Goal: Task Accomplishment & Management: Manage account settings

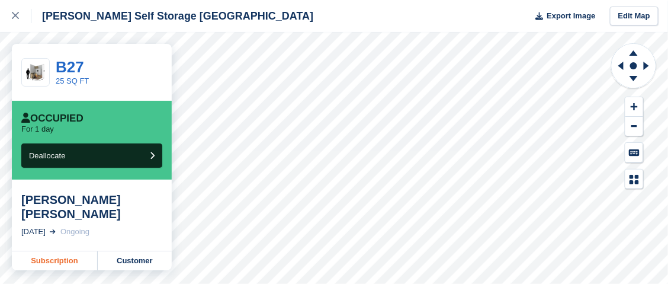
click at [64, 263] on link "Subscription" at bounding box center [55, 260] width 86 height 19
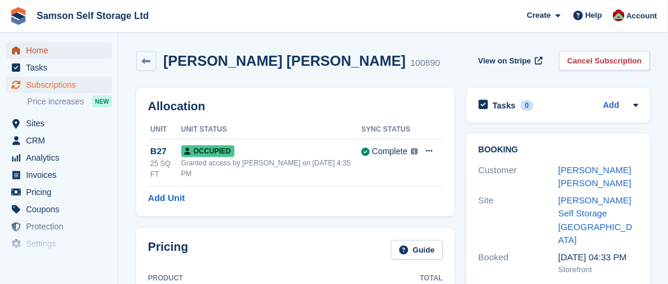
click at [43, 54] on span "Home" at bounding box center [61, 50] width 71 height 17
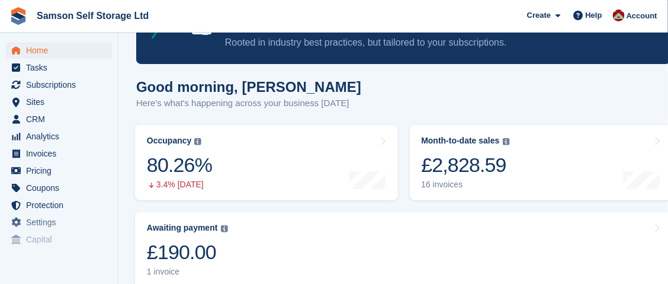
scroll to position [178, 0]
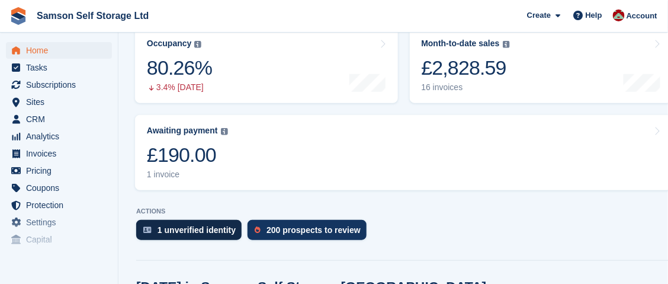
click at [212, 232] on div "1 unverified identity" at bounding box center [196, 229] width 78 height 9
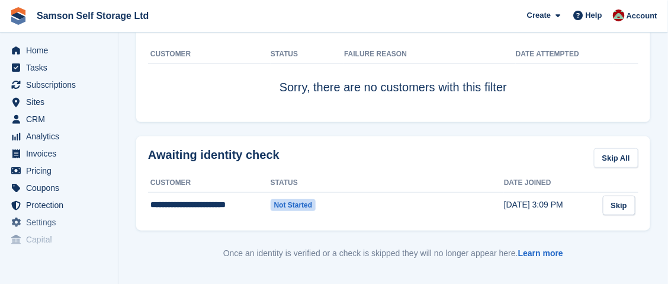
scroll to position [118, 0]
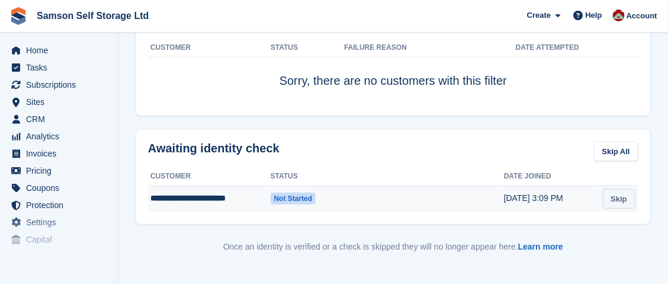
click at [621, 193] on link "Skip" at bounding box center [619, 199] width 33 height 20
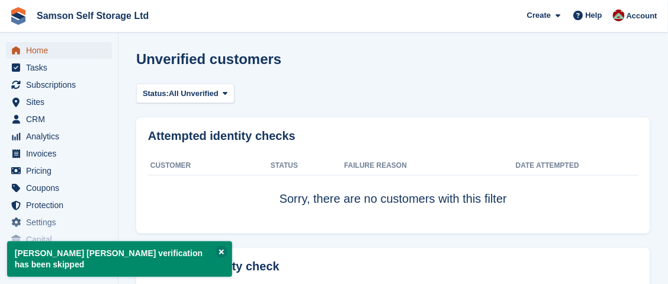
click at [40, 47] on span "Home" at bounding box center [61, 50] width 71 height 17
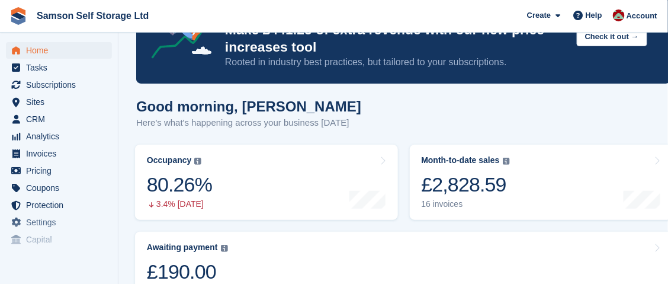
scroll to position [118, 0]
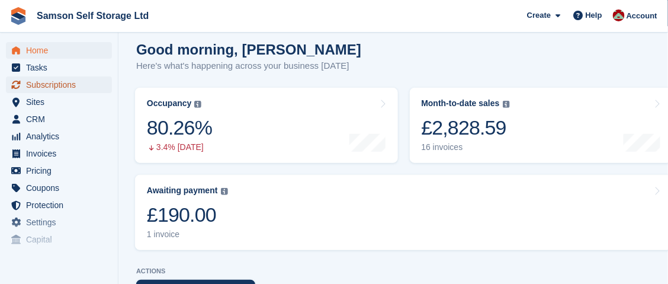
click at [57, 83] on span "Subscriptions" at bounding box center [61, 84] width 71 height 17
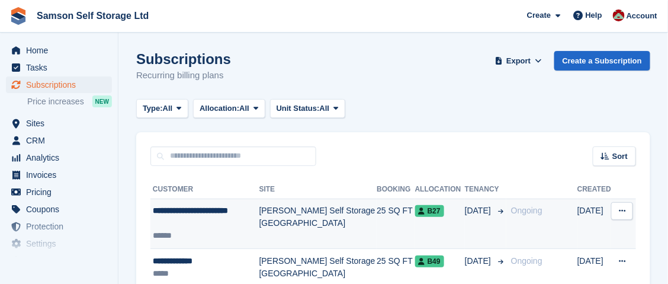
click at [184, 220] on div "**********" at bounding box center [206, 216] width 107 height 25
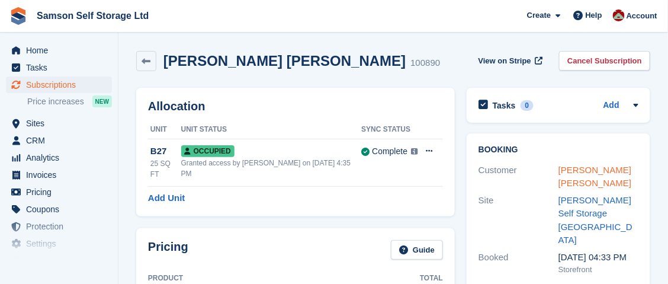
click at [580, 180] on link "[PERSON_NAME] [PERSON_NAME]" at bounding box center [594, 177] width 73 height 24
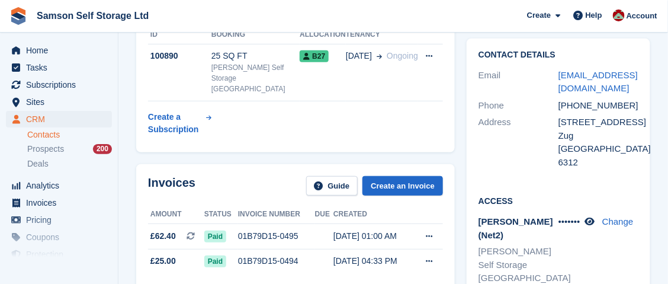
scroll to position [59, 0]
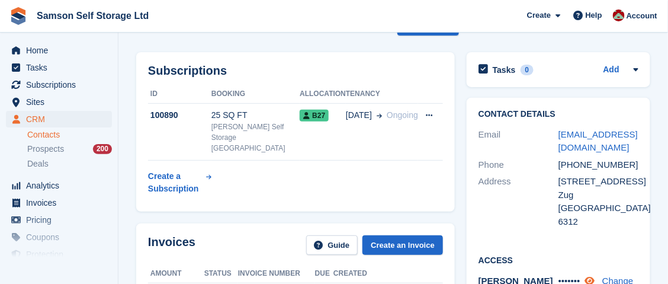
click at [594, 276] on icon at bounding box center [590, 280] width 10 height 9
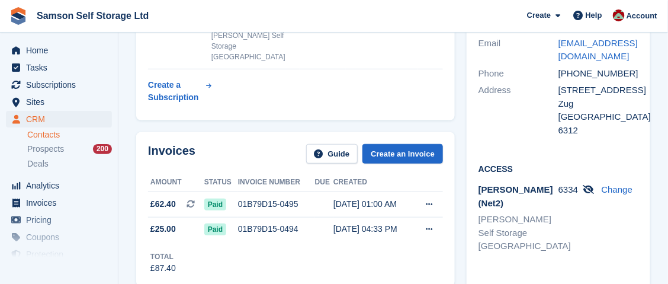
scroll to position [178, 0]
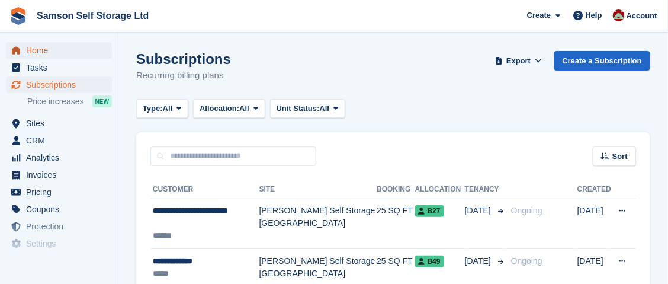
click at [31, 56] on span "Home" at bounding box center [61, 50] width 71 height 17
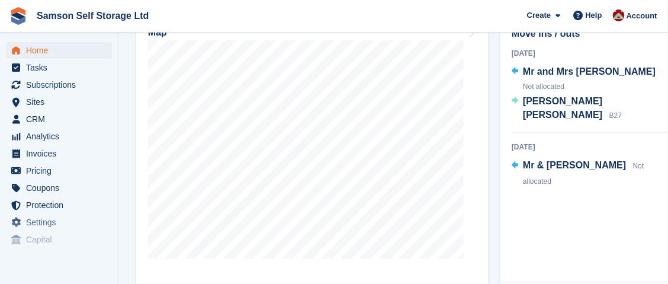
scroll to position [473, 0]
drag, startPoint x: 301, startPoint y: 142, endPoint x: 510, endPoint y: 176, distance: 211.7
click at [510, 176] on div "Move ins / outs Today Mr and Mrs Lock Not allocated Lee James Martin-McDonald B…" at bounding box center [592, 149] width 184 height 265
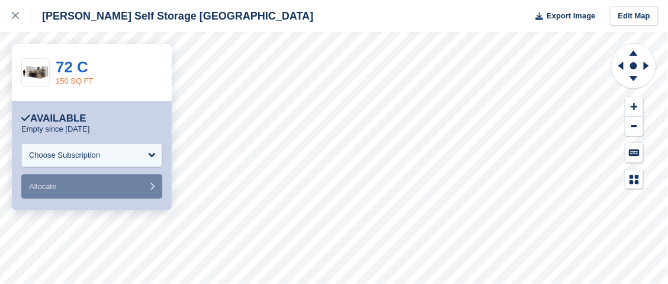
click at [72, 81] on link "150 SQ FT" at bounding box center [75, 80] width 38 height 9
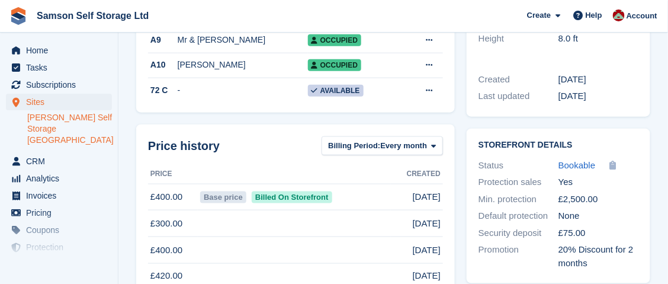
scroll to position [295, 0]
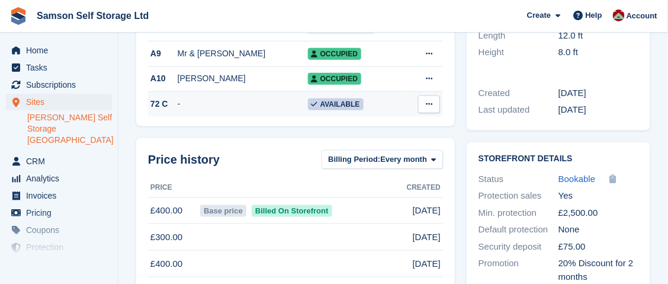
click at [429, 104] on icon at bounding box center [429, 104] width 7 height 8
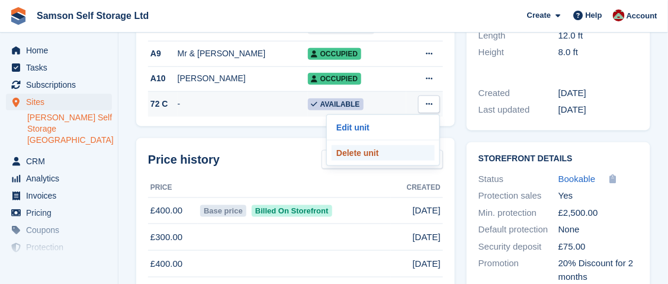
click at [359, 153] on p "Delete unit" at bounding box center [382, 152] width 103 height 15
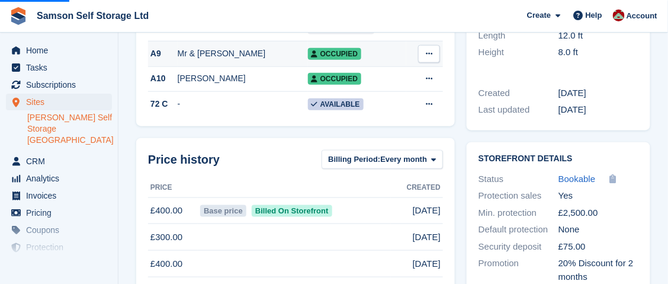
scroll to position [0, 0]
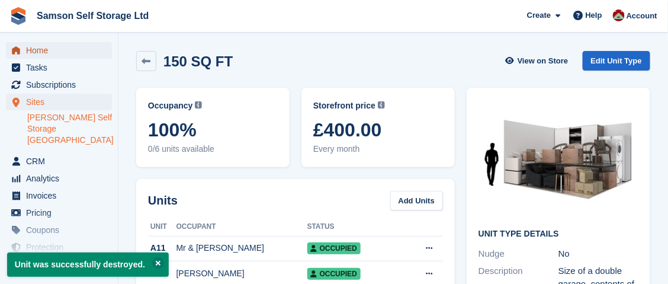
click at [41, 52] on span "Home" at bounding box center [61, 50] width 71 height 17
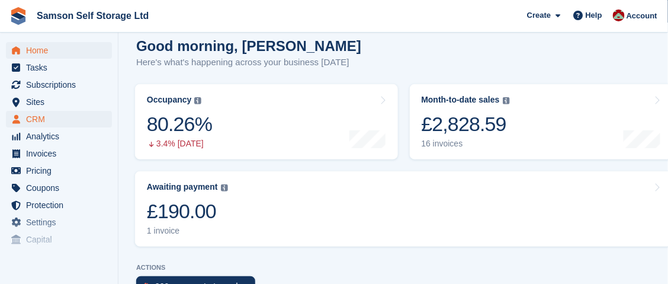
scroll to position [118, 0]
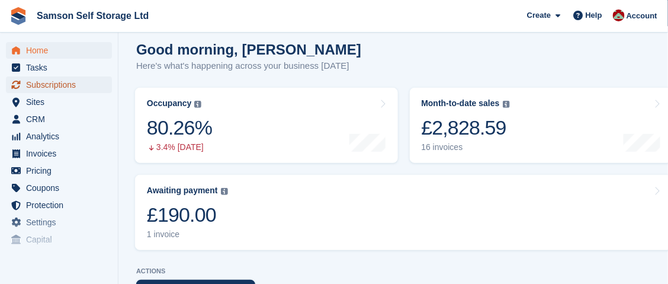
click at [34, 84] on span "Subscriptions" at bounding box center [61, 84] width 71 height 17
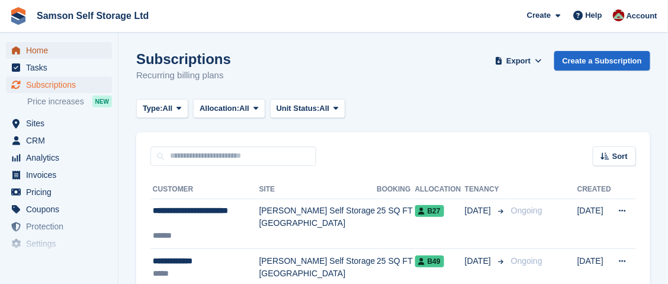
click at [36, 54] on span "Home" at bounding box center [61, 50] width 71 height 17
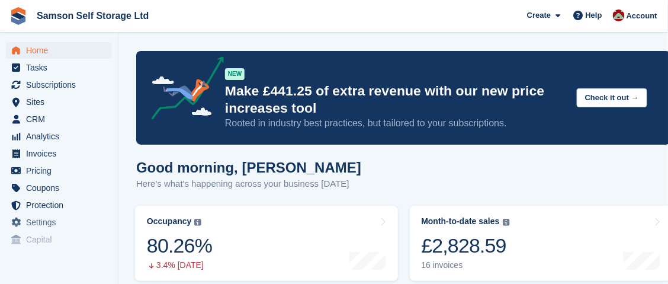
scroll to position [59, 0]
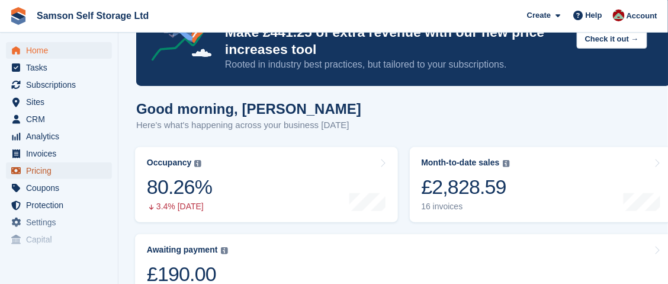
click at [34, 175] on span "Pricing" at bounding box center [61, 170] width 71 height 17
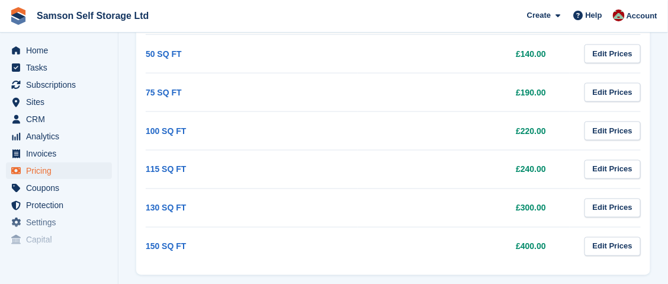
scroll to position [433, 0]
